Goal: Task Accomplishment & Management: Use online tool/utility

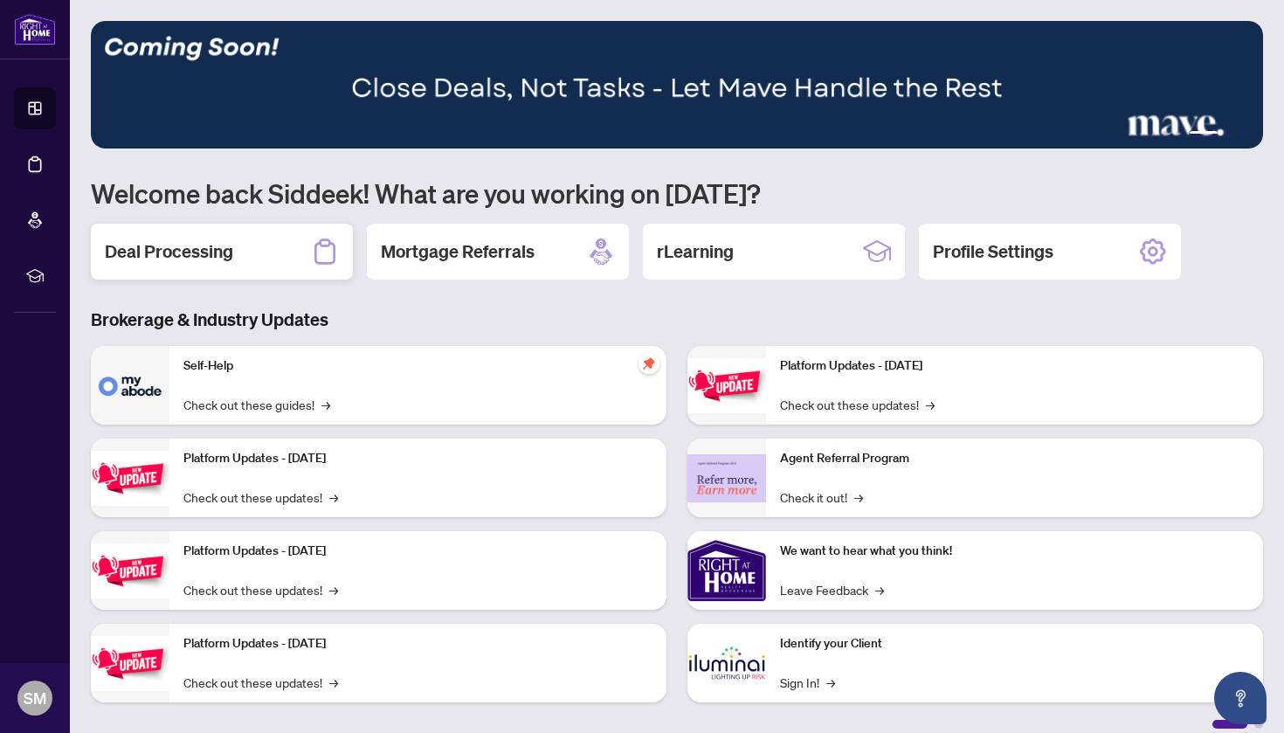
click at [140, 240] on h2 "Deal Processing" at bounding box center [169, 251] width 128 height 24
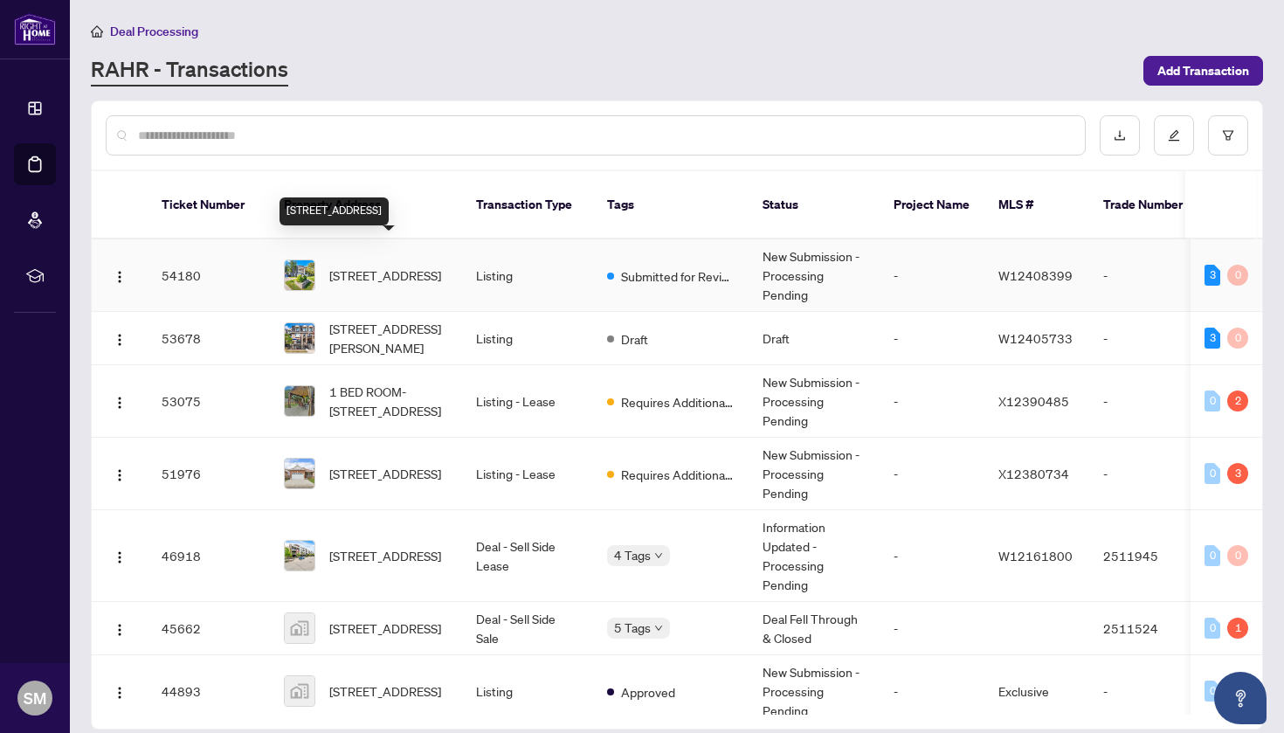
click at [370, 266] on span "[STREET_ADDRESS]" at bounding box center [385, 275] width 112 height 19
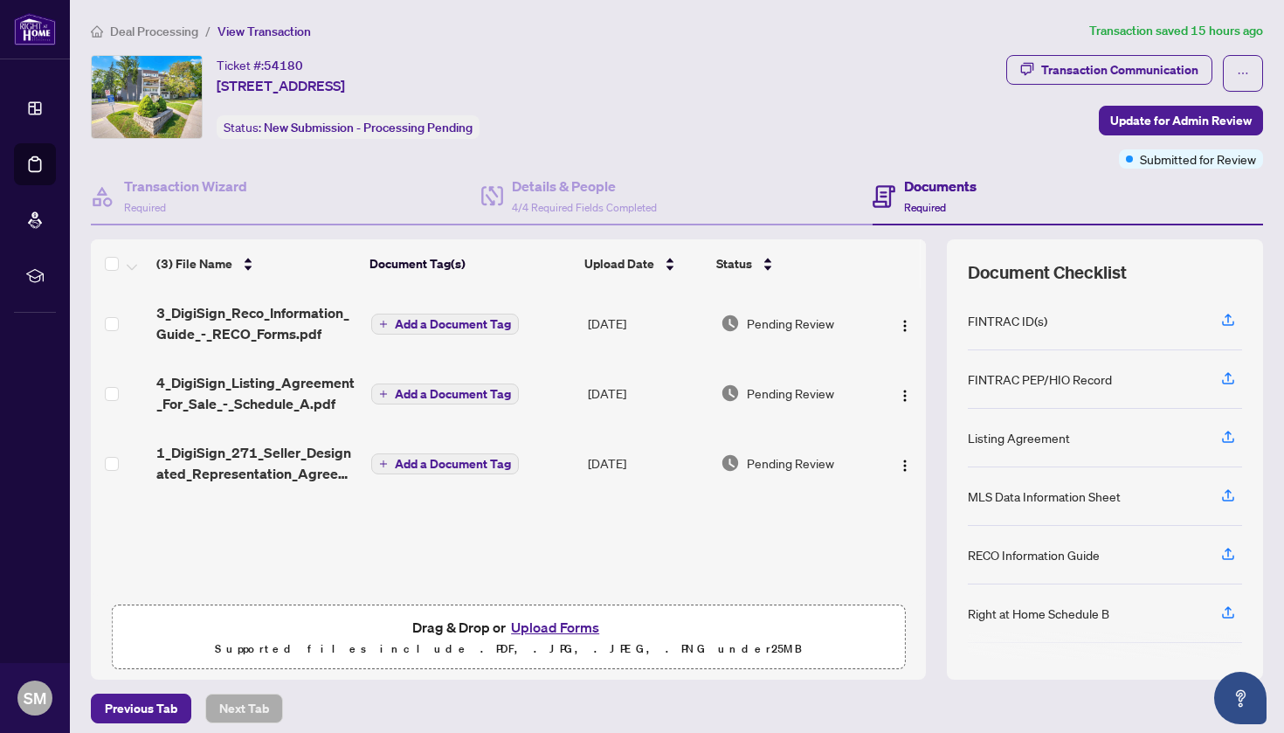
click at [531, 635] on button "Upload Forms" at bounding box center [555, 627] width 99 height 23
